Goal: Task Accomplishment & Management: Use online tool/utility

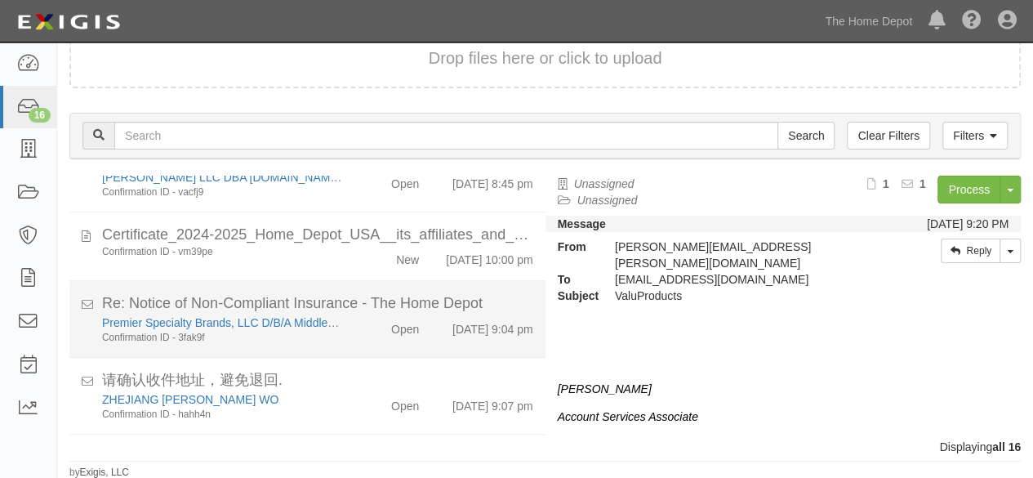
scroll to position [1056, 0]
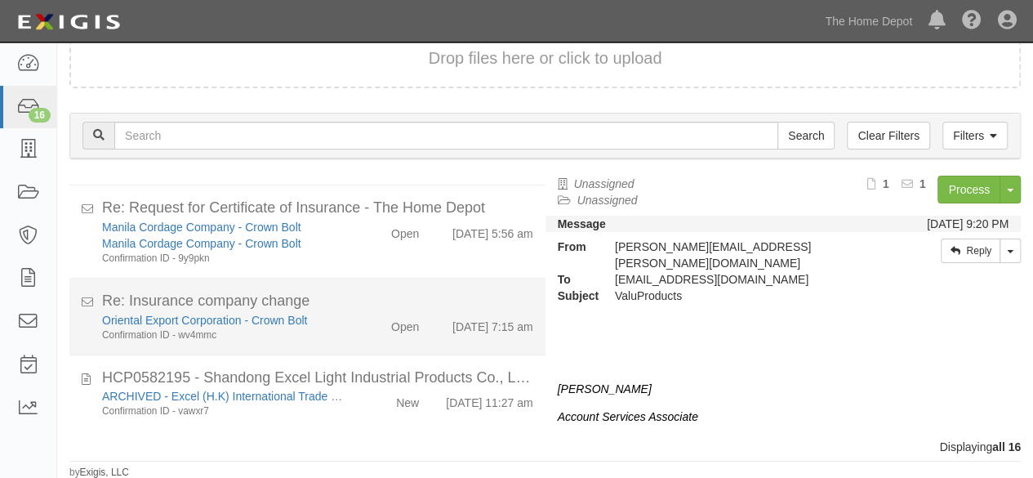
drag, startPoint x: 326, startPoint y: 408, endPoint x: 527, endPoint y: 313, distance: 222.1
click at [332, 404] on div "Confirmation ID - vawxr7" at bounding box center [222, 411] width 241 height 14
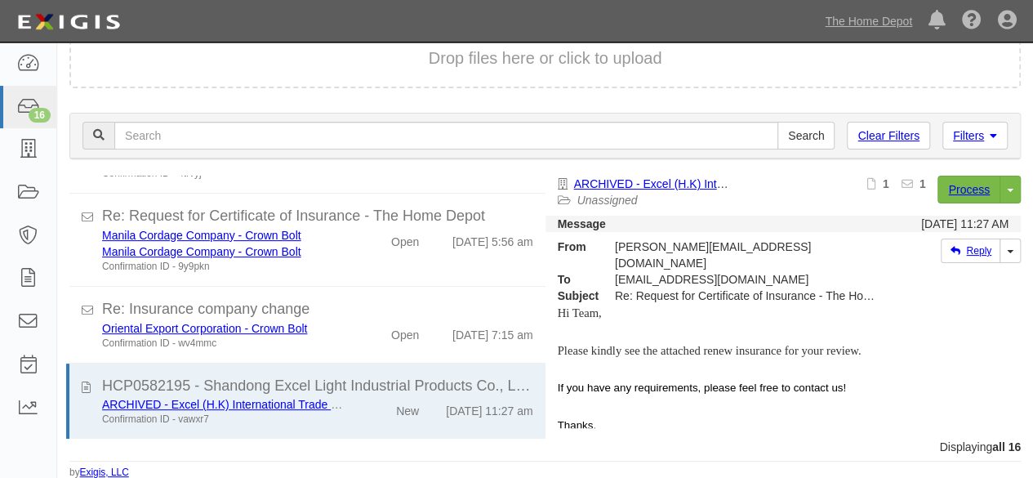
scroll to position [1048, 0]
click at [948, 193] on link "Process" at bounding box center [969, 190] width 63 height 28
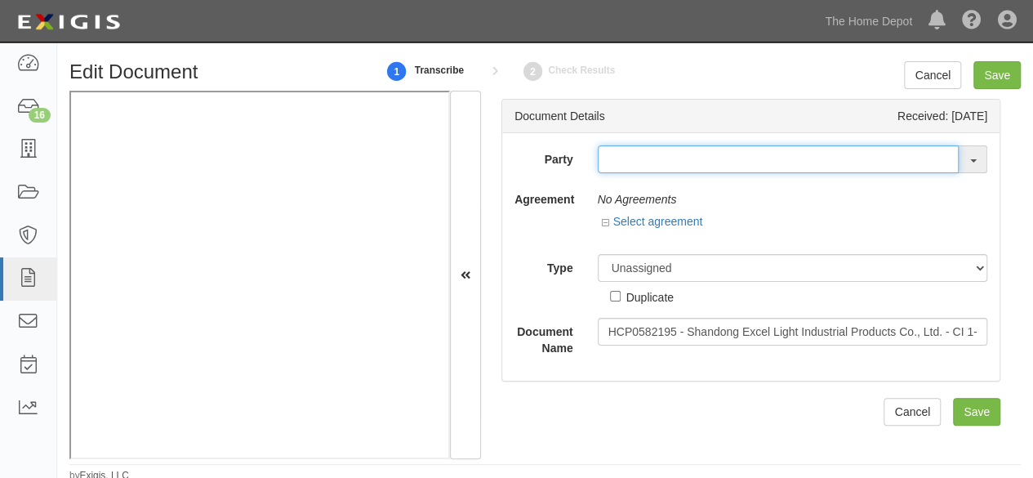
click at [609, 171] on input "text" at bounding box center [779, 159] width 362 height 28
paste input "Insured Shandong Excel Light Industrial Products Co., Ltd. &/or Excel (H.K.)"
drag, startPoint x: 644, startPoint y: 158, endPoint x: 567, endPoint y: 173, distance: 79.0
click at [567, 173] on div "Party Insured Shandong Excel Light Industri 1000576868 Ontario Inc. [STREET_ADD…" at bounding box center [751, 250] width 473 height 211
click at [609, 158] on input "Shandong Excel Light Industri" at bounding box center [779, 159] width 362 height 28
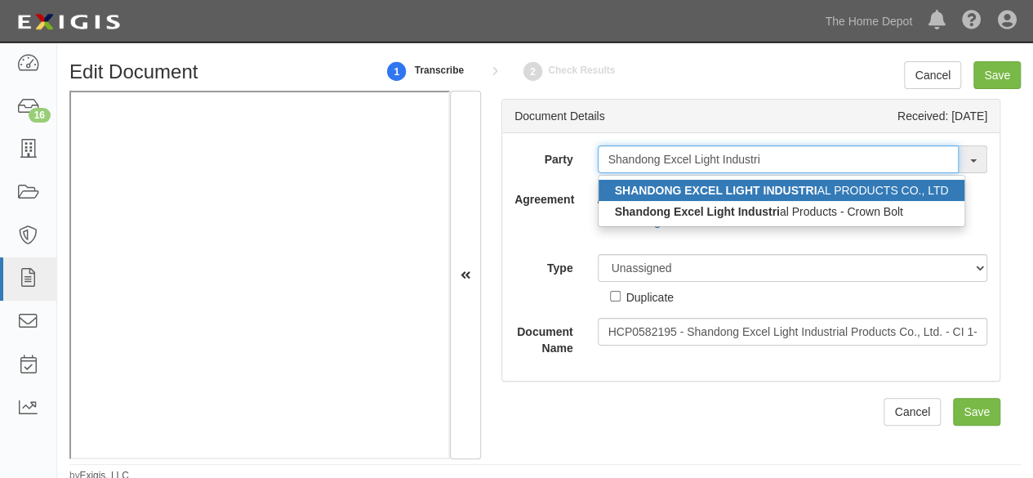
type input "Shandong Excel Light Industri"
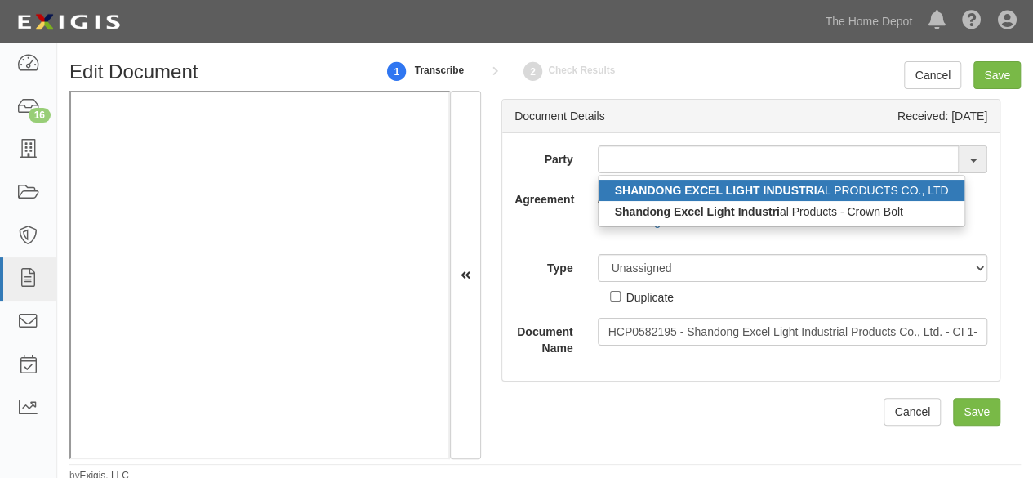
drag, startPoint x: 640, startPoint y: 189, endPoint x: 443, endPoint y: 319, distance: 236.9
click at [641, 190] on strong "SHANDONG EXCEL LIGHT INDUSTRI" at bounding box center [716, 190] width 203 height 13
type input "SHANDONG EXCEL LIGHT INDUSTRIAL PRODUCTS CO., LTD"
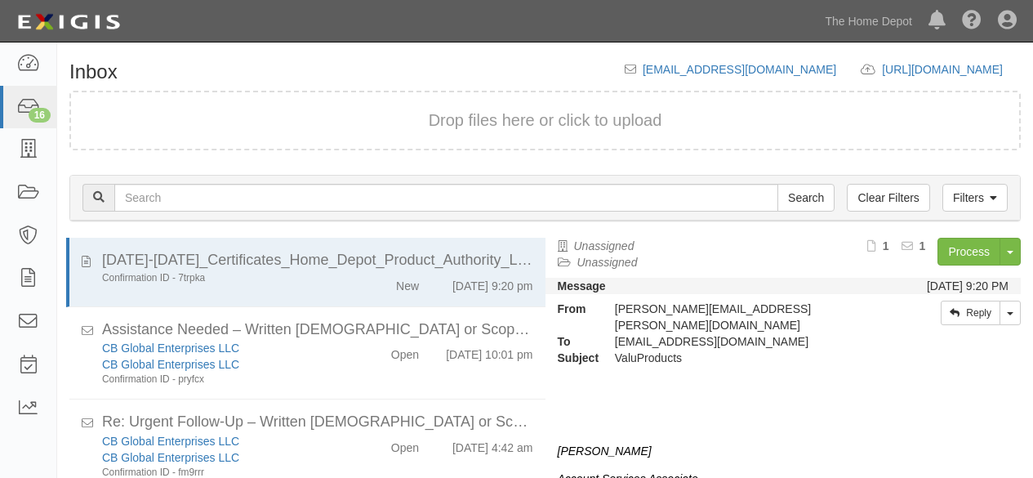
scroll to position [62, 0]
